Goal: Navigation & Orientation: Find specific page/section

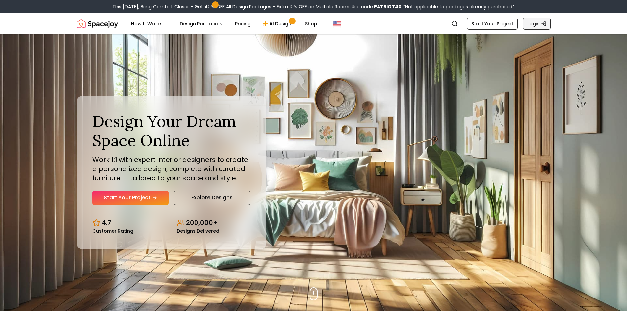
click at [532, 21] on link "Login" at bounding box center [537, 24] width 28 height 12
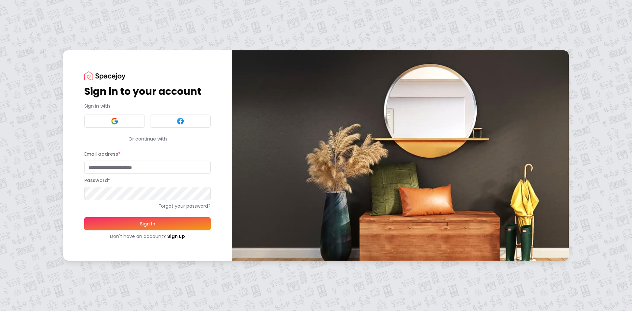
click at [117, 165] on input "Email address *" at bounding box center [147, 167] width 126 height 13
type input "**********"
click at [142, 226] on button "Sign In" at bounding box center [147, 223] width 126 height 13
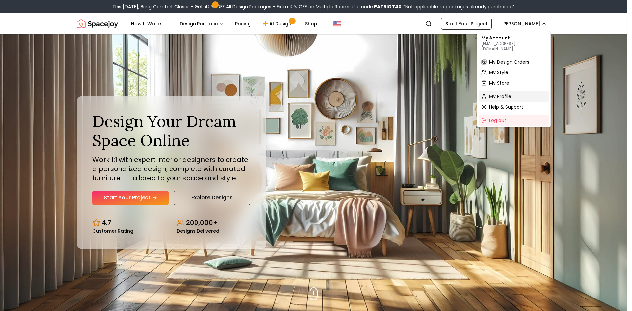
click at [518, 91] on div "My Profile" at bounding box center [514, 96] width 70 height 11
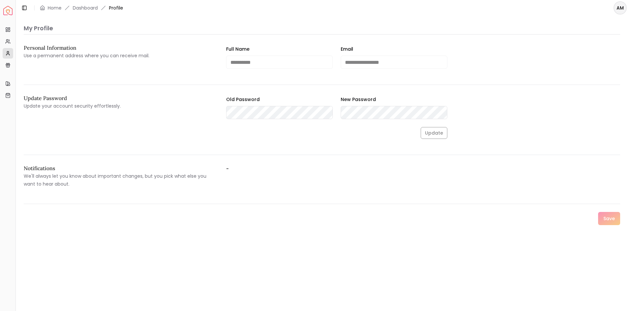
click at [158, 127] on div "Update Password Update your account security effortlessly." at bounding box center [120, 116] width 192 height 43
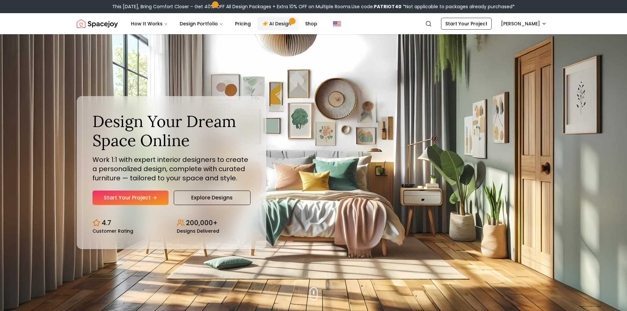
click at [266, 23] on link "AI Design" at bounding box center [277, 23] width 41 height 13
